Goal: Find specific page/section: Find specific page/section

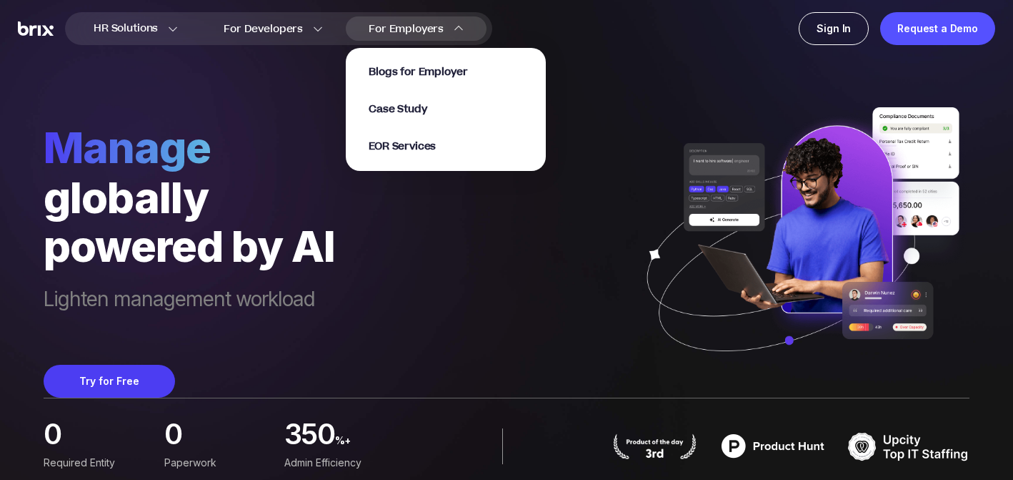
click at [447, 29] on div "For Employers Blogs for Employer Case Study EOR Services" at bounding box center [416, 28] width 141 height 24
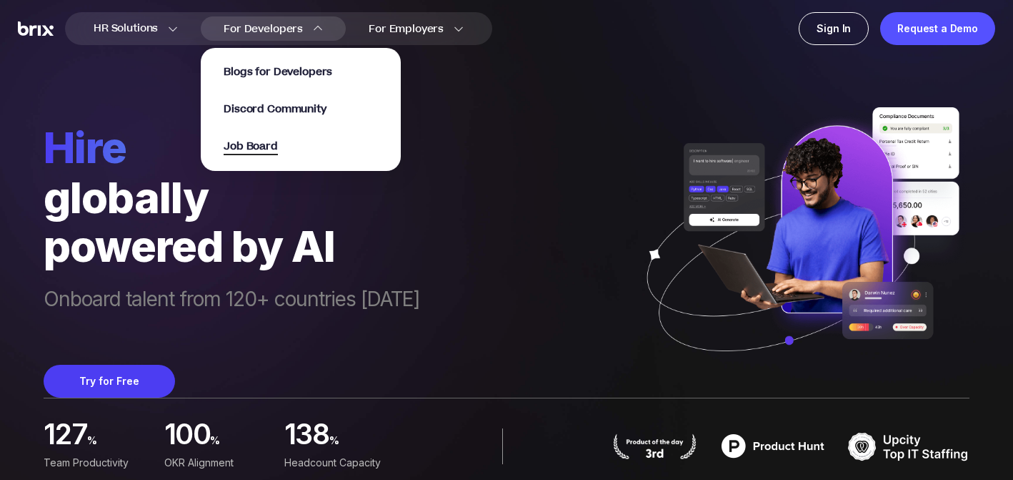
click at [262, 150] on span "Job Board" at bounding box center [251, 147] width 54 height 16
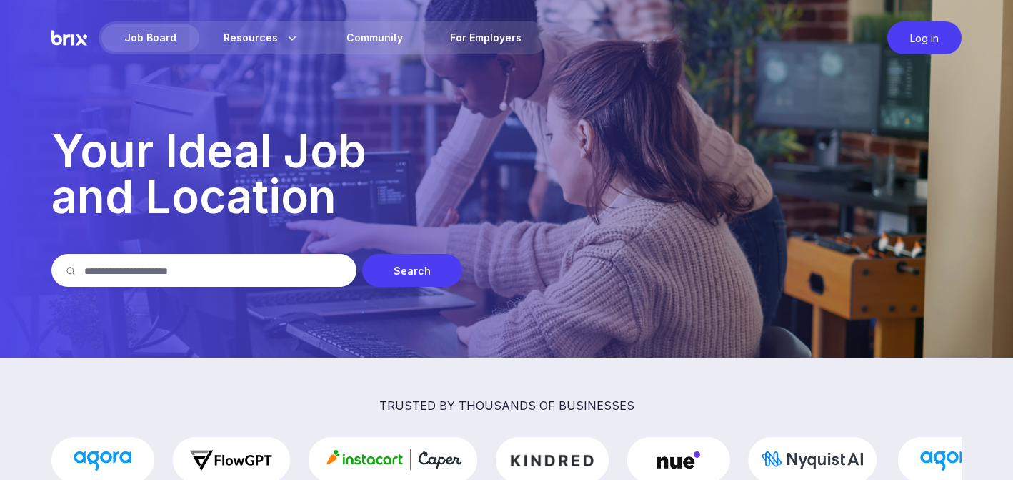
scroll to position [73, 0]
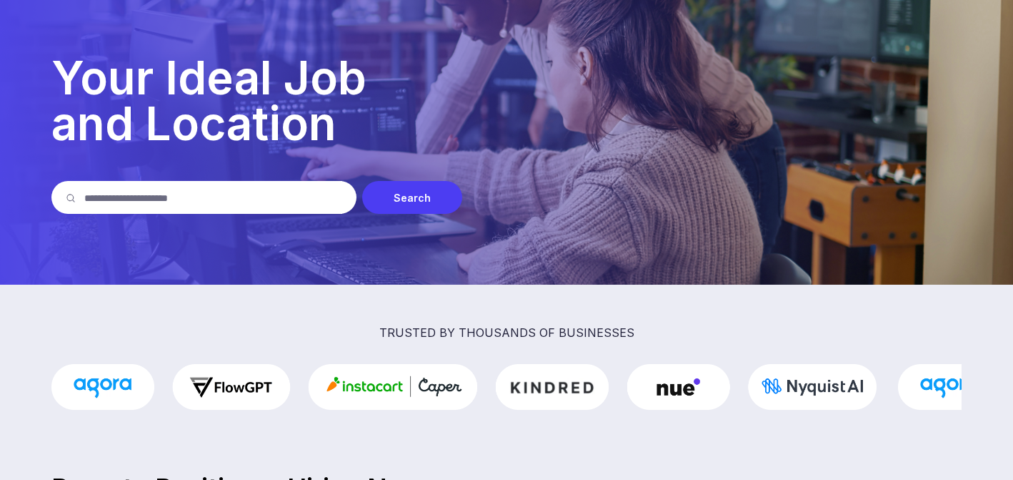
click at [250, 190] on input "text" at bounding box center [213, 197] width 258 height 33
